Goal: Learn about a topic

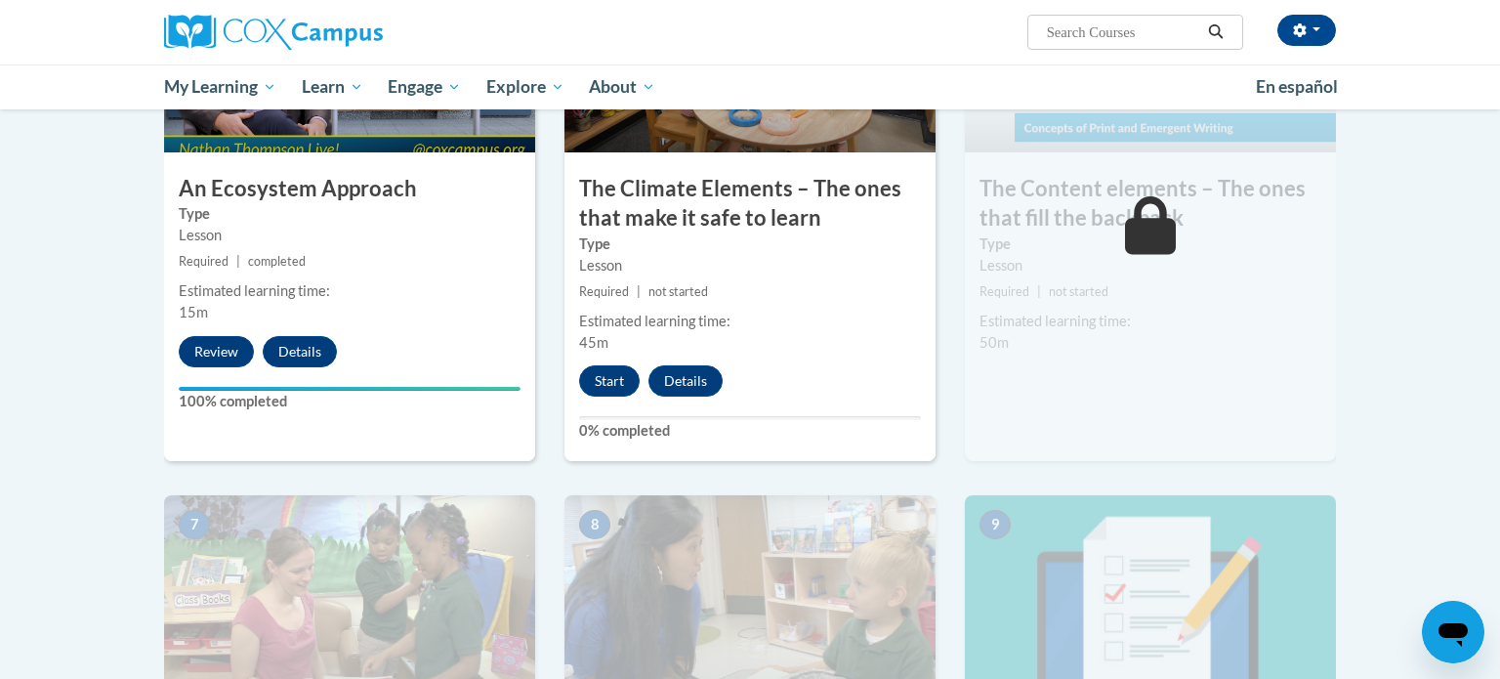
scroll to position [1211, 0]
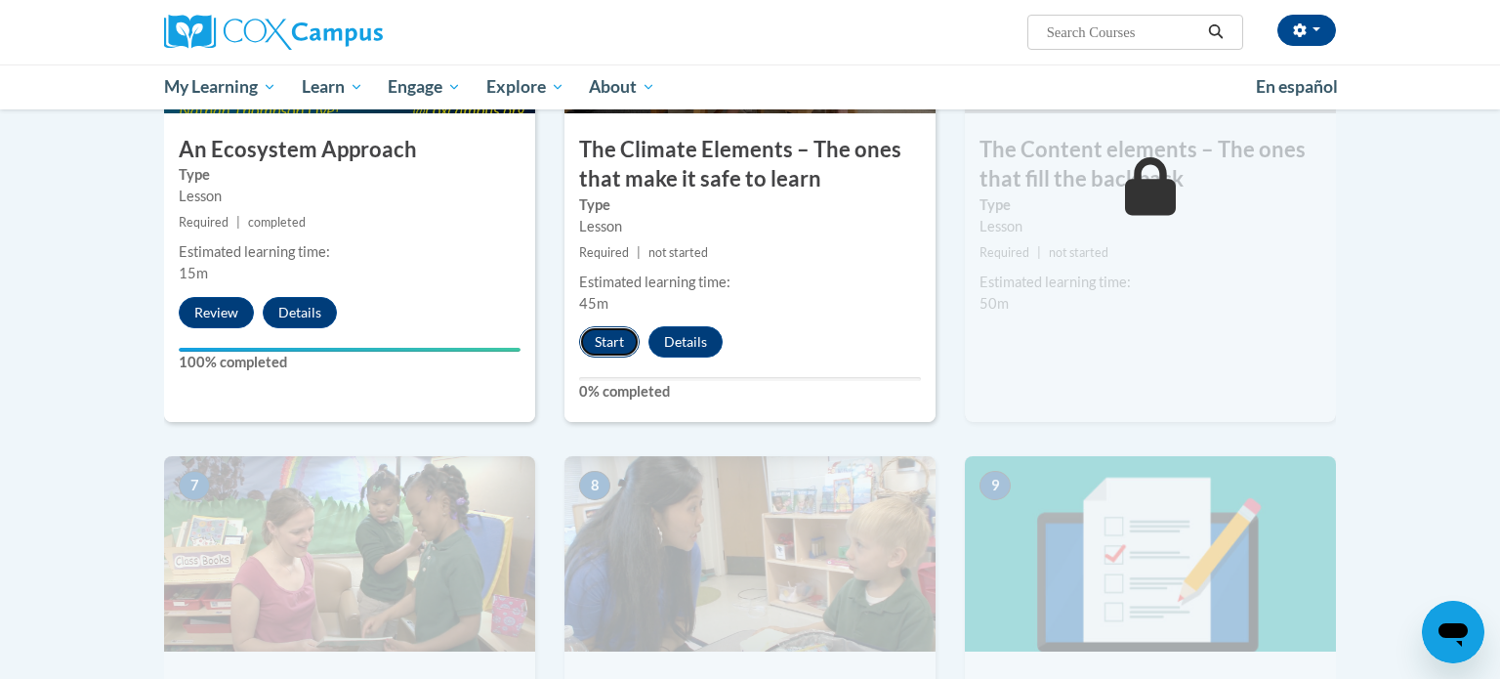
click at [610, 339] on button "Start" at bounding box center [609, 341] width 61 height 31
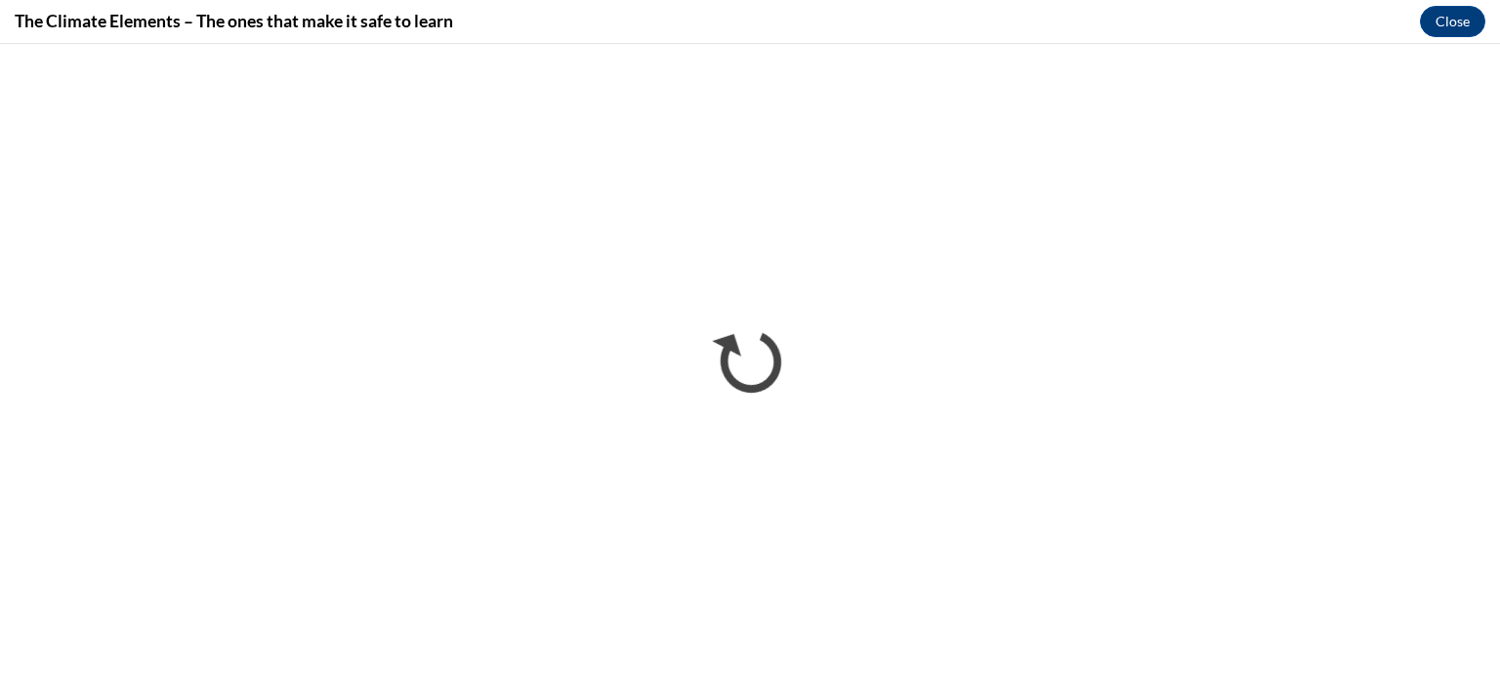
scroll to position [0, 0]
